Goal: Information Seeking & Learning: Learn about a topic

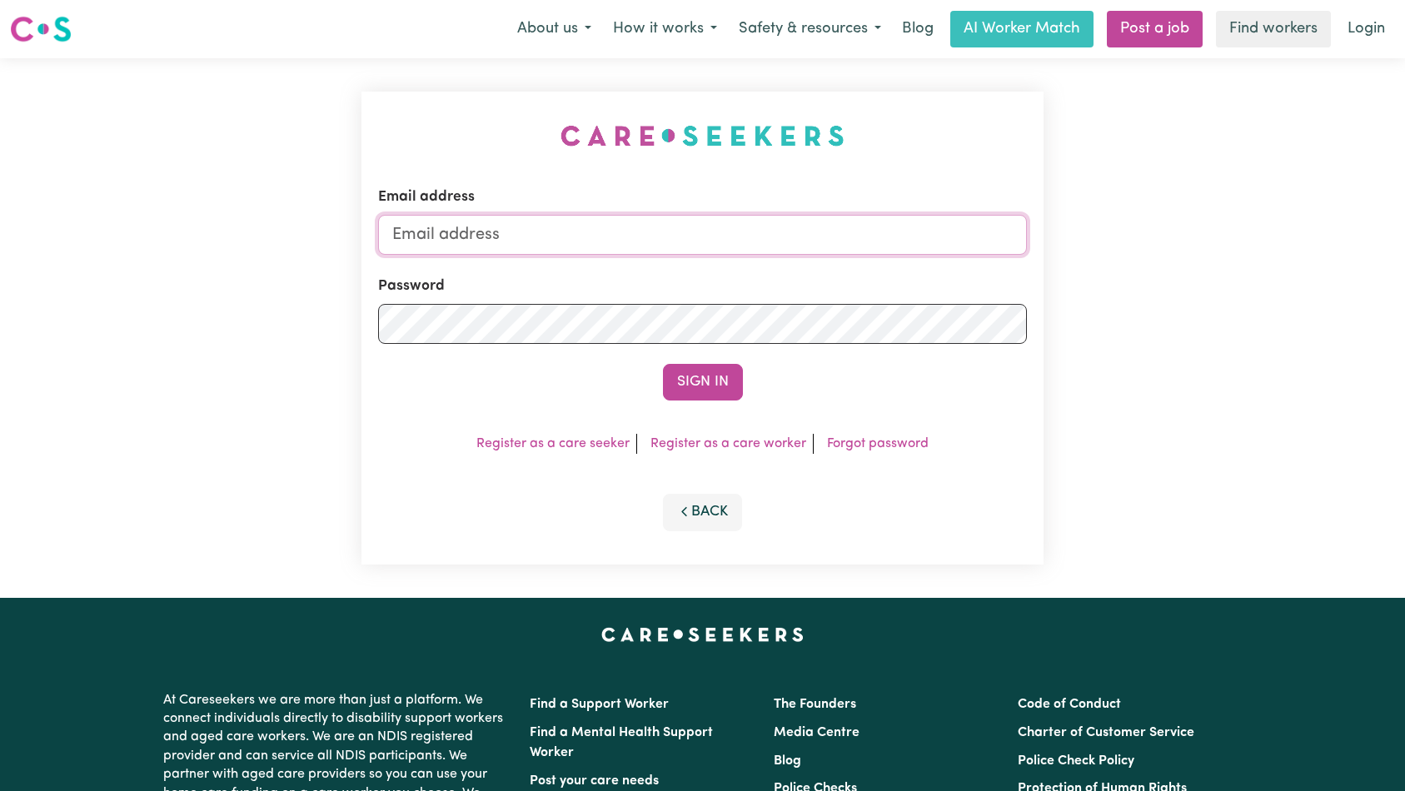
click at [748, 243] on input "Email address" at bounding box center [702, 235] width 649 height 40
type input "florenzkeirtcuizon+worker@gmail.com"
click at [689, 377] on button "Sign In" at bounding box center [703, 382] width 80 height 37
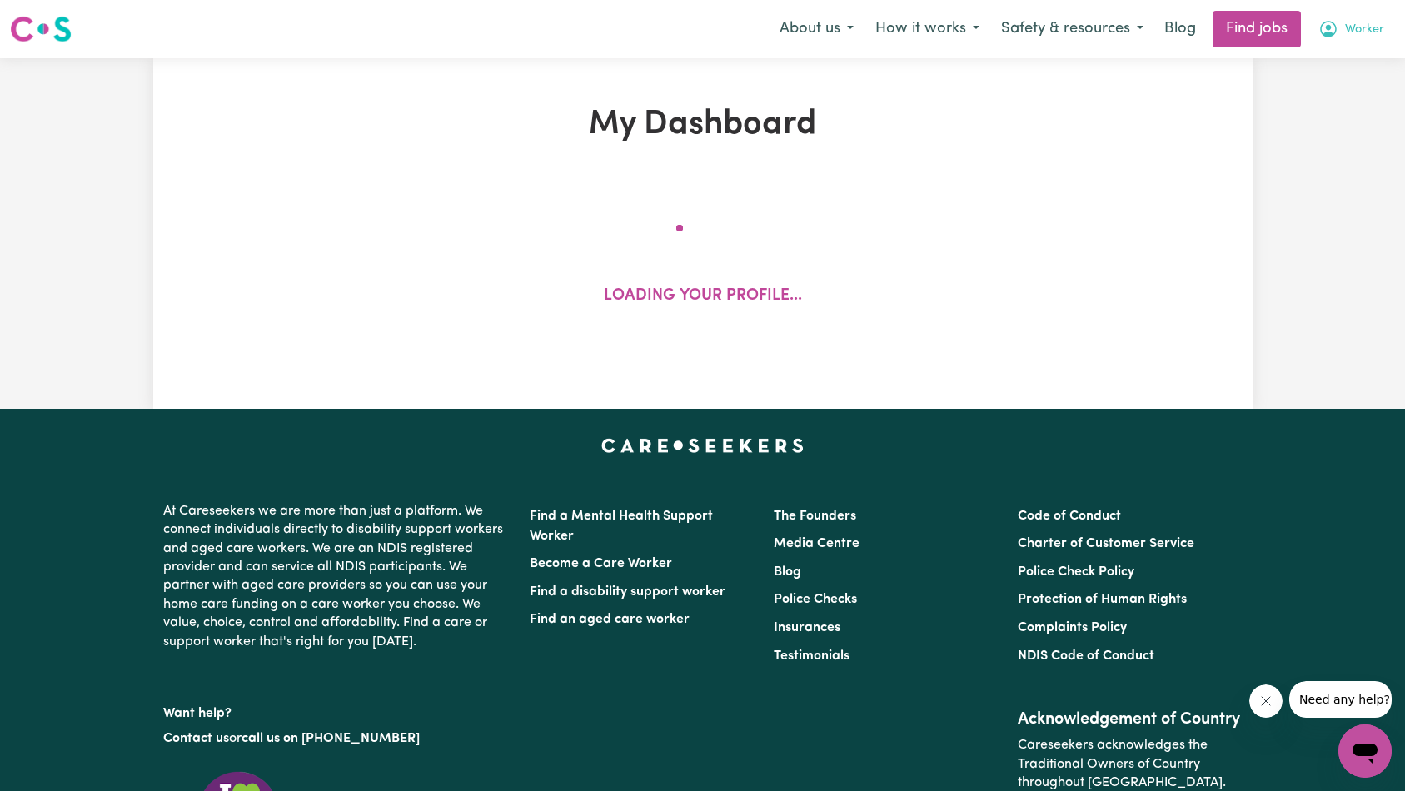
click at [1352, 39] on button "Worker" at bounding box center [1350, 29] width 87 height 35
click at [1326, 68] on link "My Account" at bounding box center [1328, 65] width 132 height 32
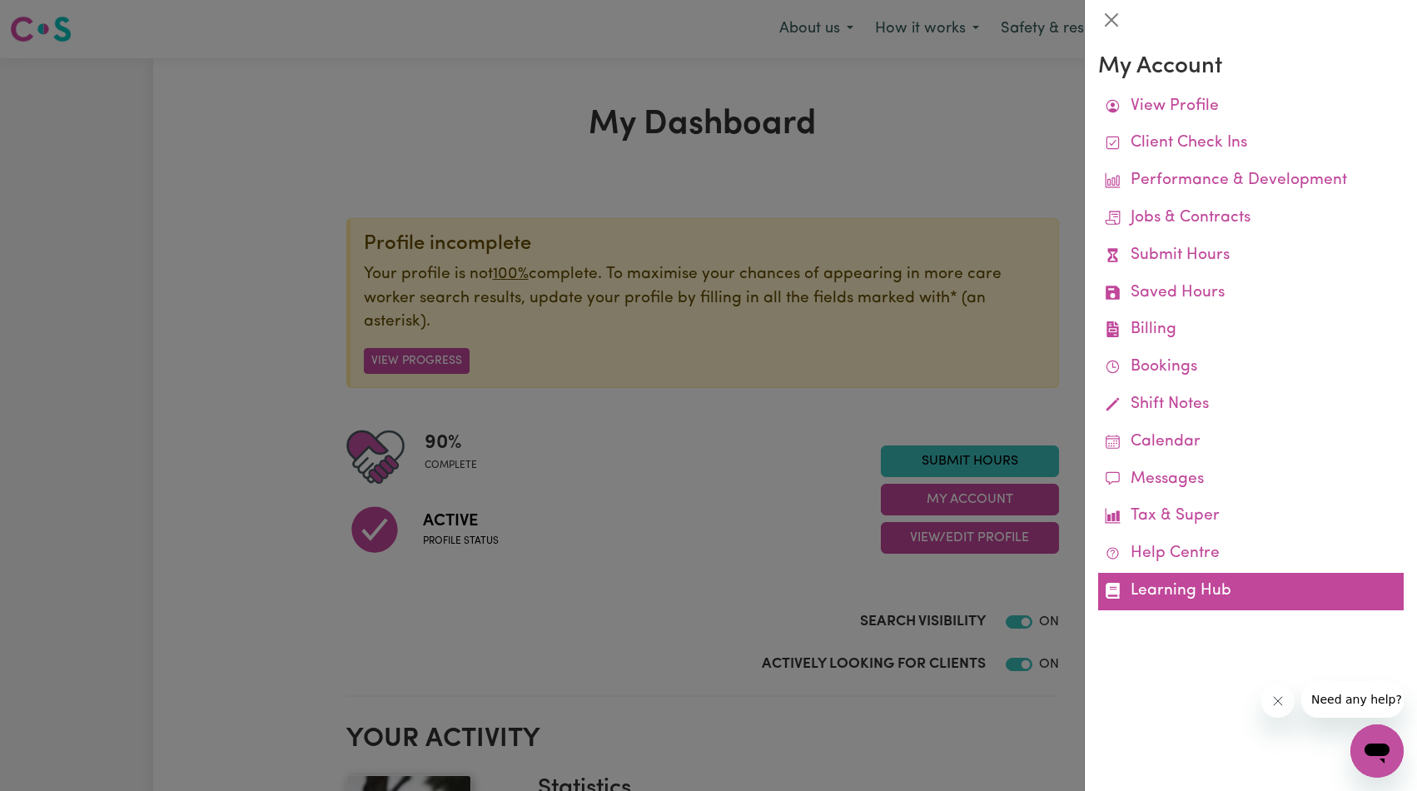
click at [1182, 583] on link "Learning Hub" at bounding box center [1251, 591] width 306 height 37
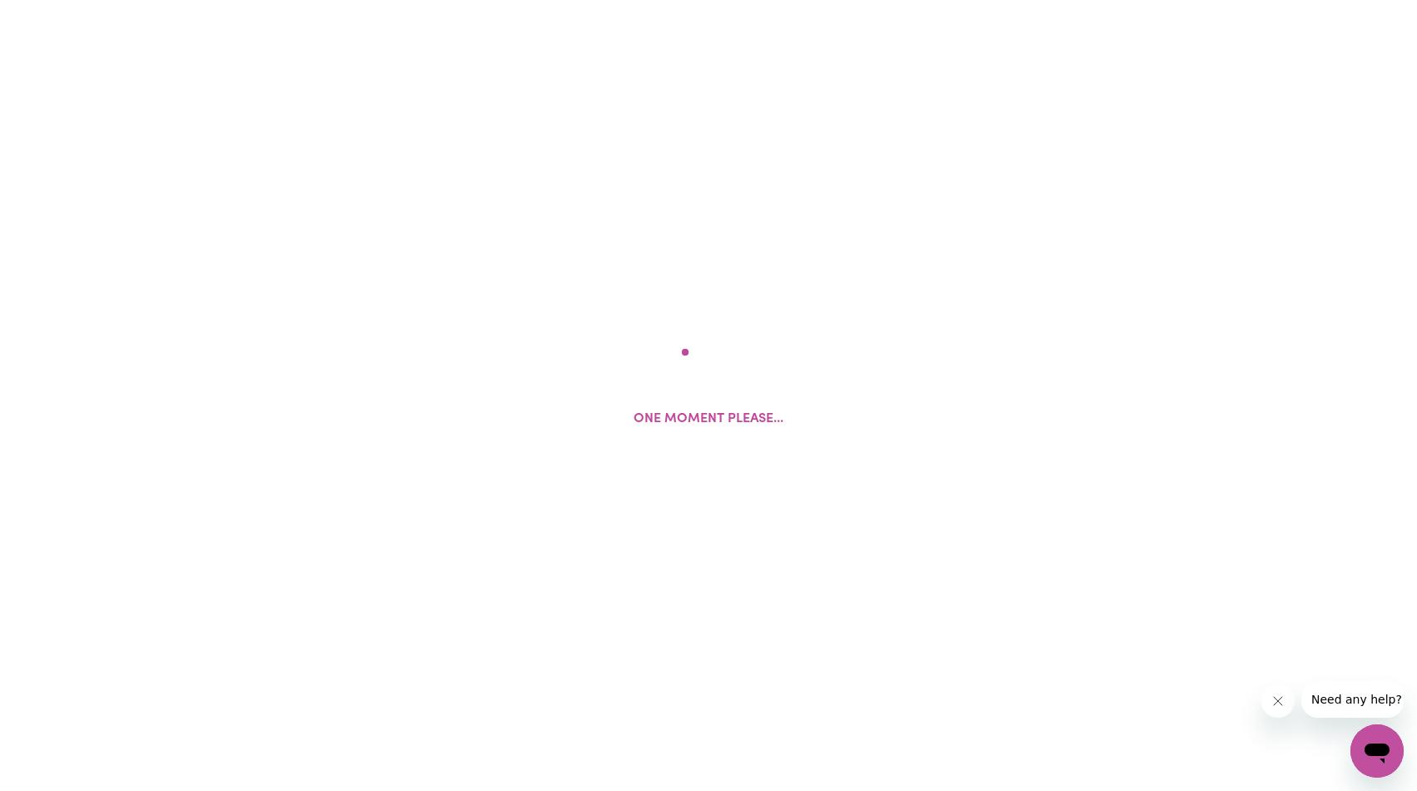
click at [1275, 701] on icon "Close message from company" at bounding box center [1277, 701] width 8 height 8
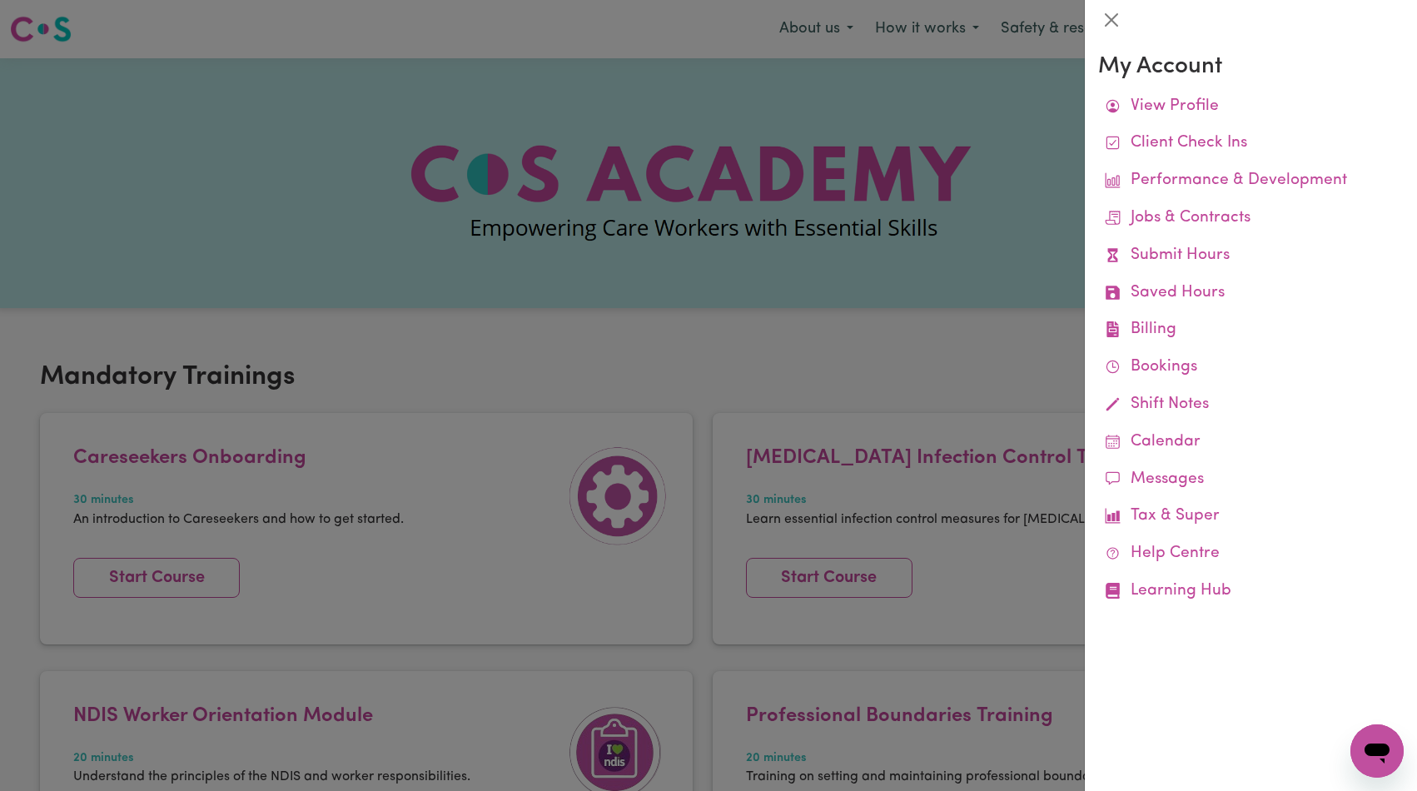
click at [760, 301] on div at bounding box center [708, 395] width 1417 height 791
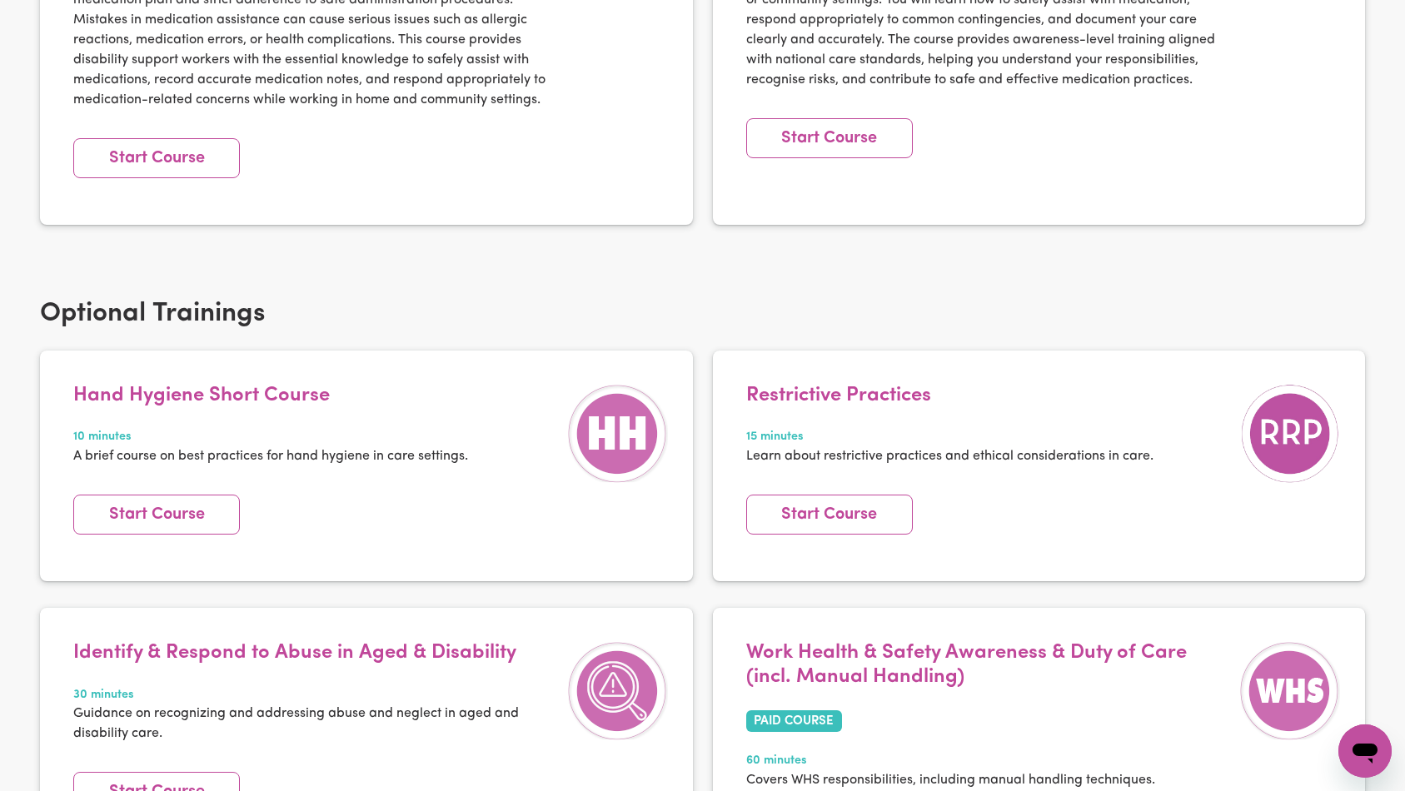
scroll to position [2251, 0]
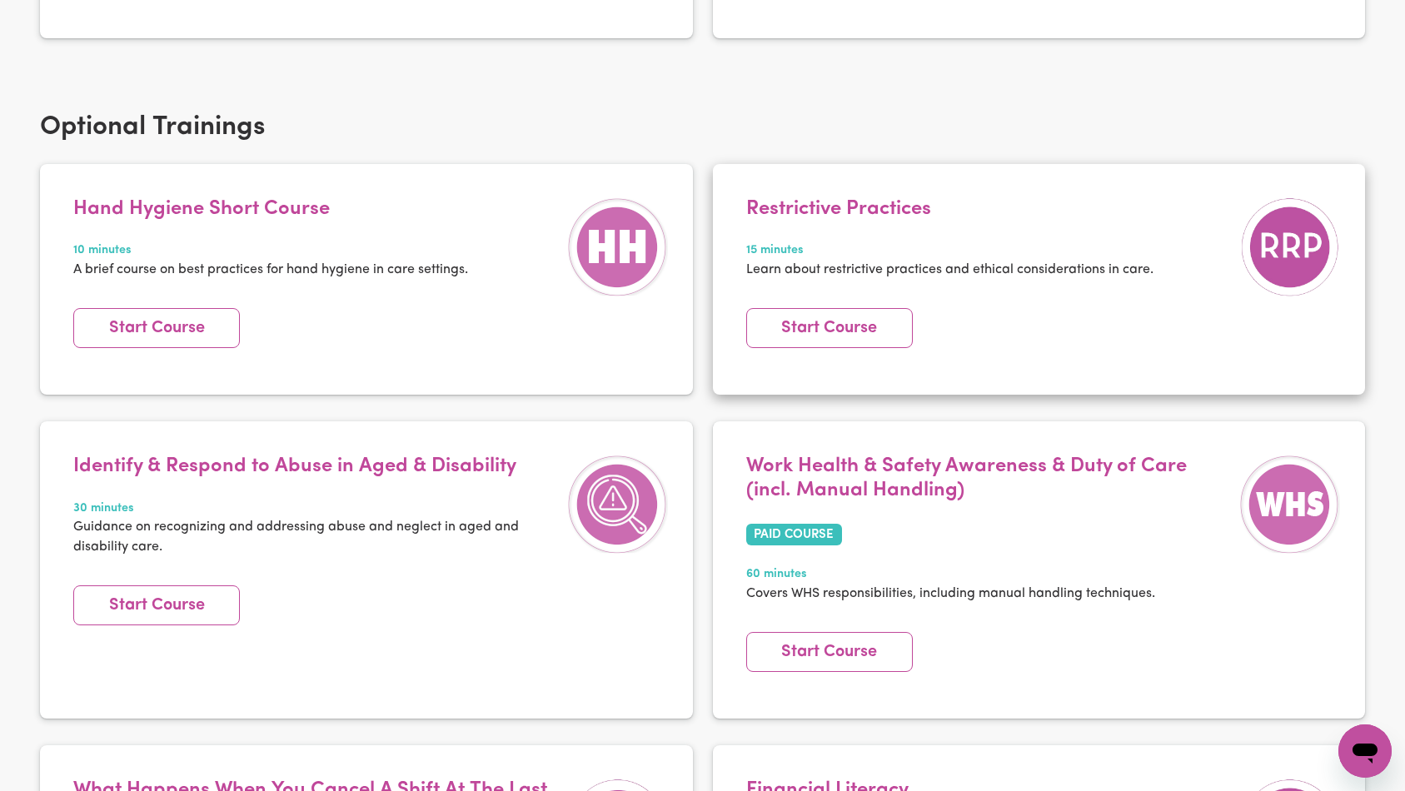
scroll to position [1874, 0]
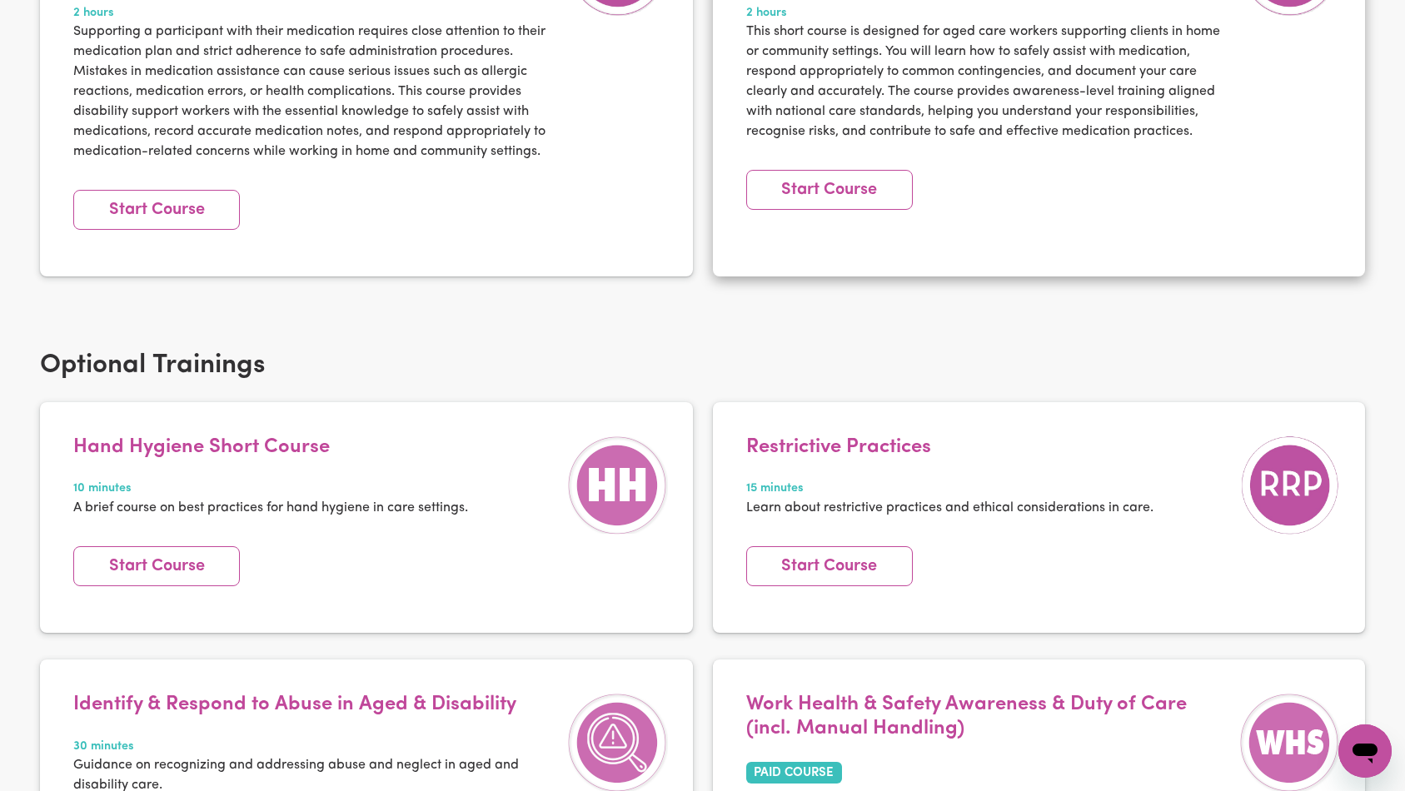
click at [787, 266] on article "Assist With Medication In Aged Care PAID COURSE 2 hours This short course is de…" at bounding box center [1039, 80] width 653 height 393
